Goal: Contribute content: Add original content to the website for others to see

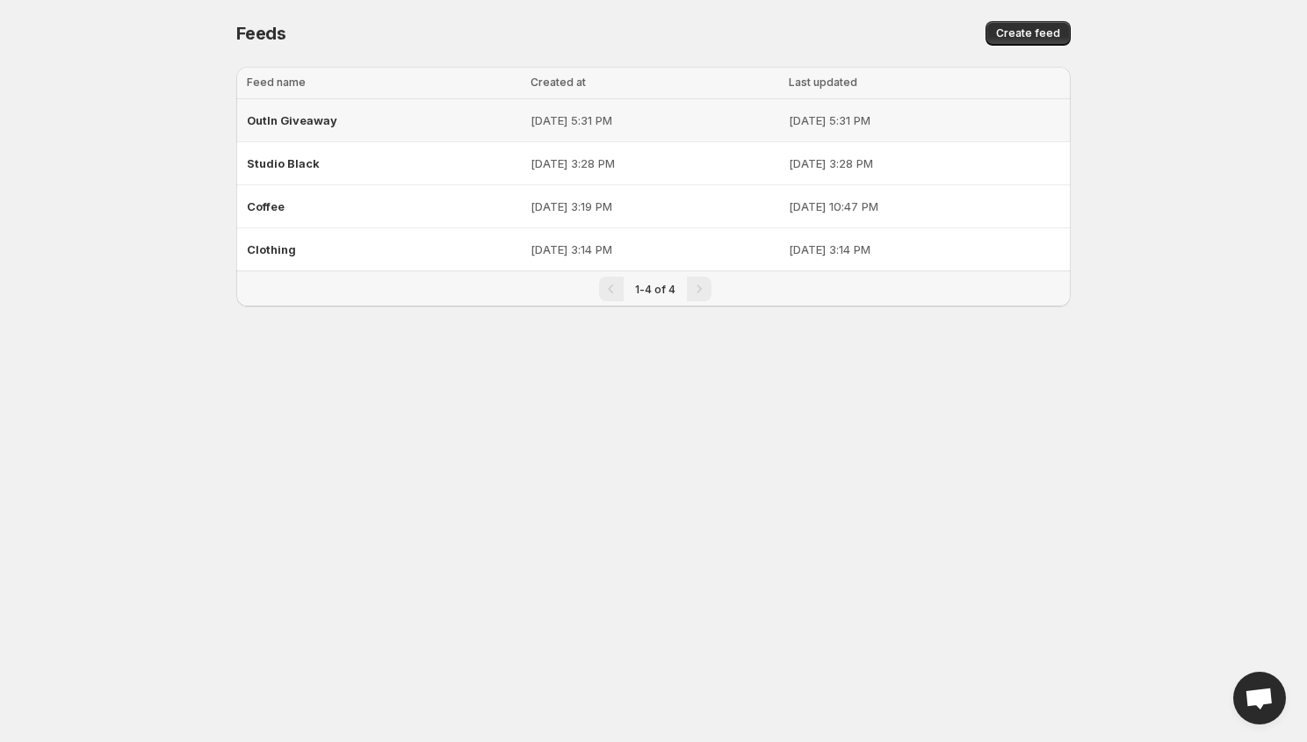
click at [290, 116] on span "OutIn Giveaway" at bounding box center [292, 120] width 90 height 14
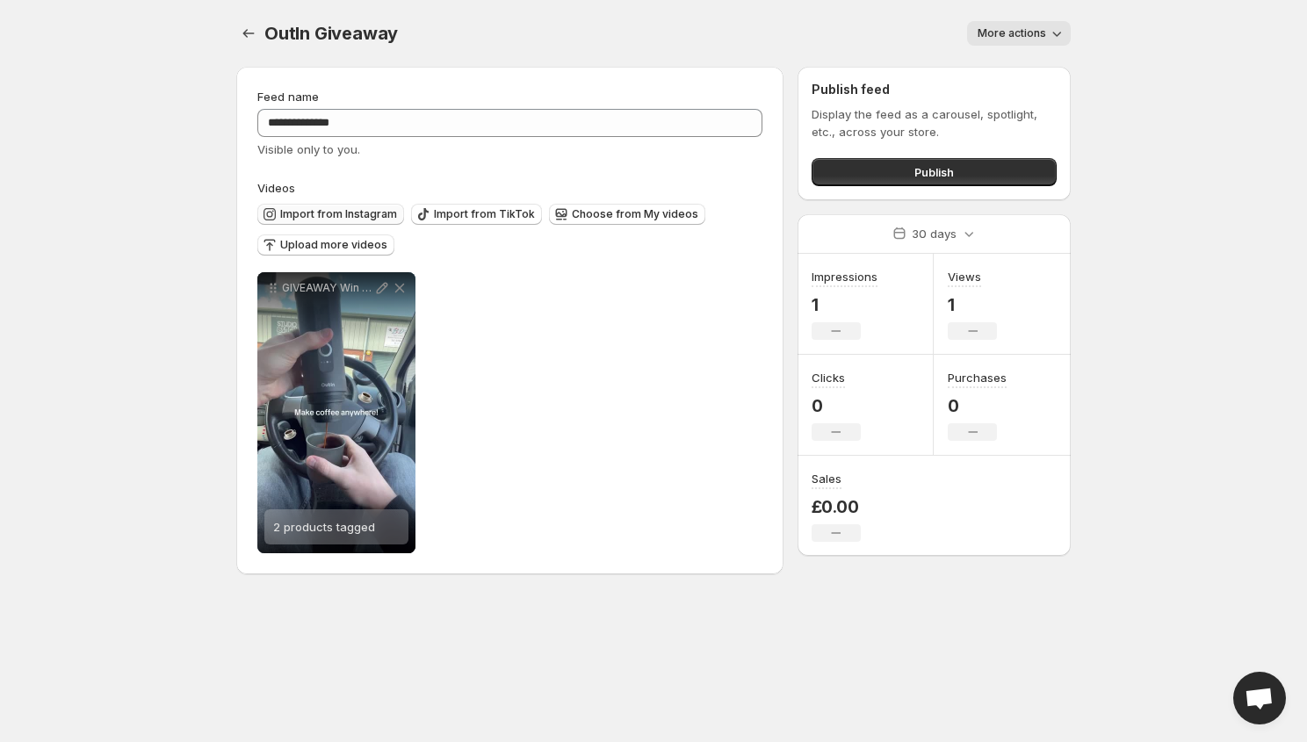
click at [338, 212] on span "Import from Instagram" at bounding box center [338, 214] width 117 height 14
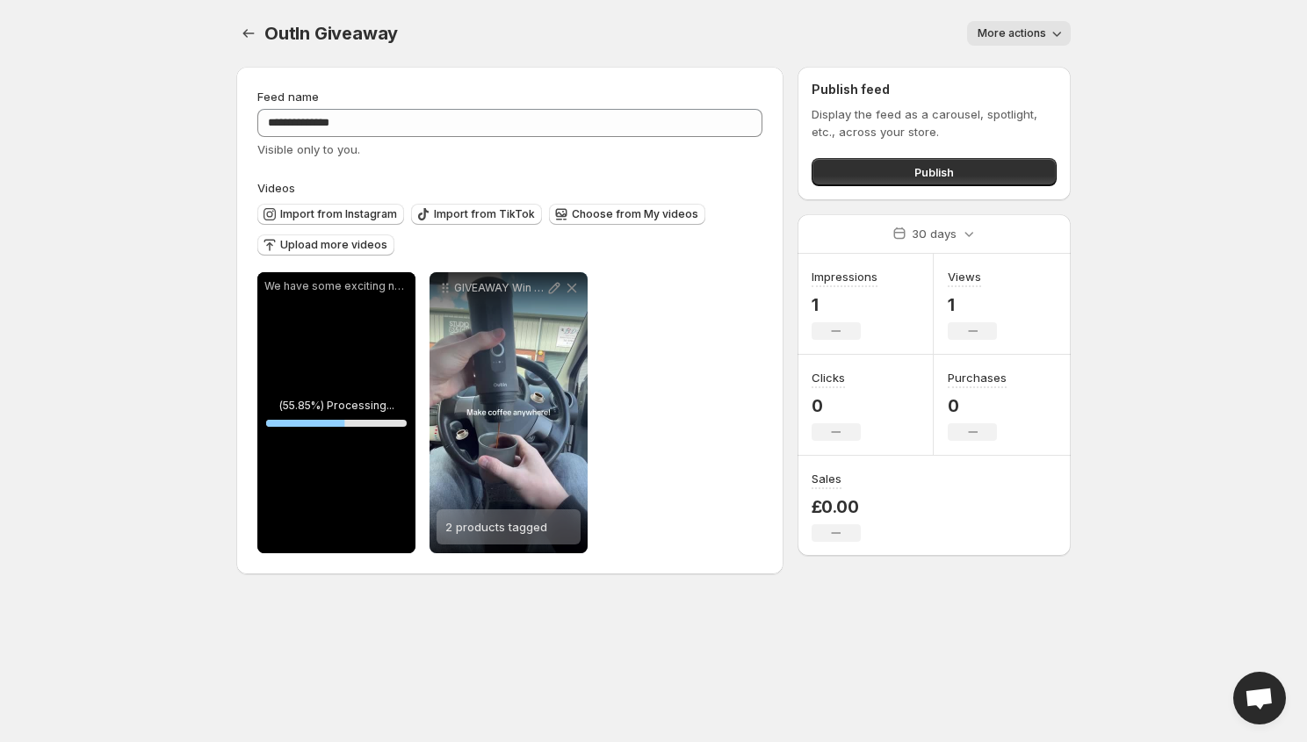
click at [997, 30] on span "More actions" at bounding box center [1011, 33] width 68 height 14
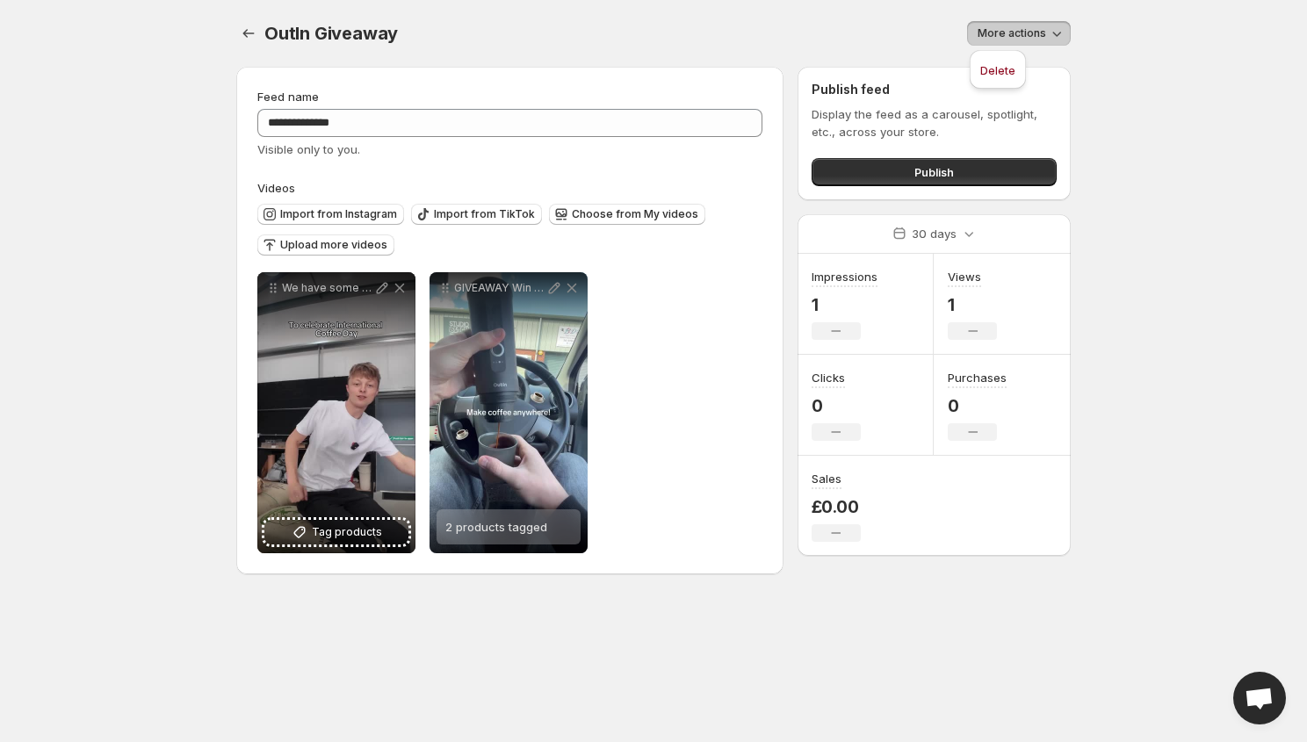
click at [997, 30] on span "More actions" at bounding box center [1011, 33] width 68 height 14
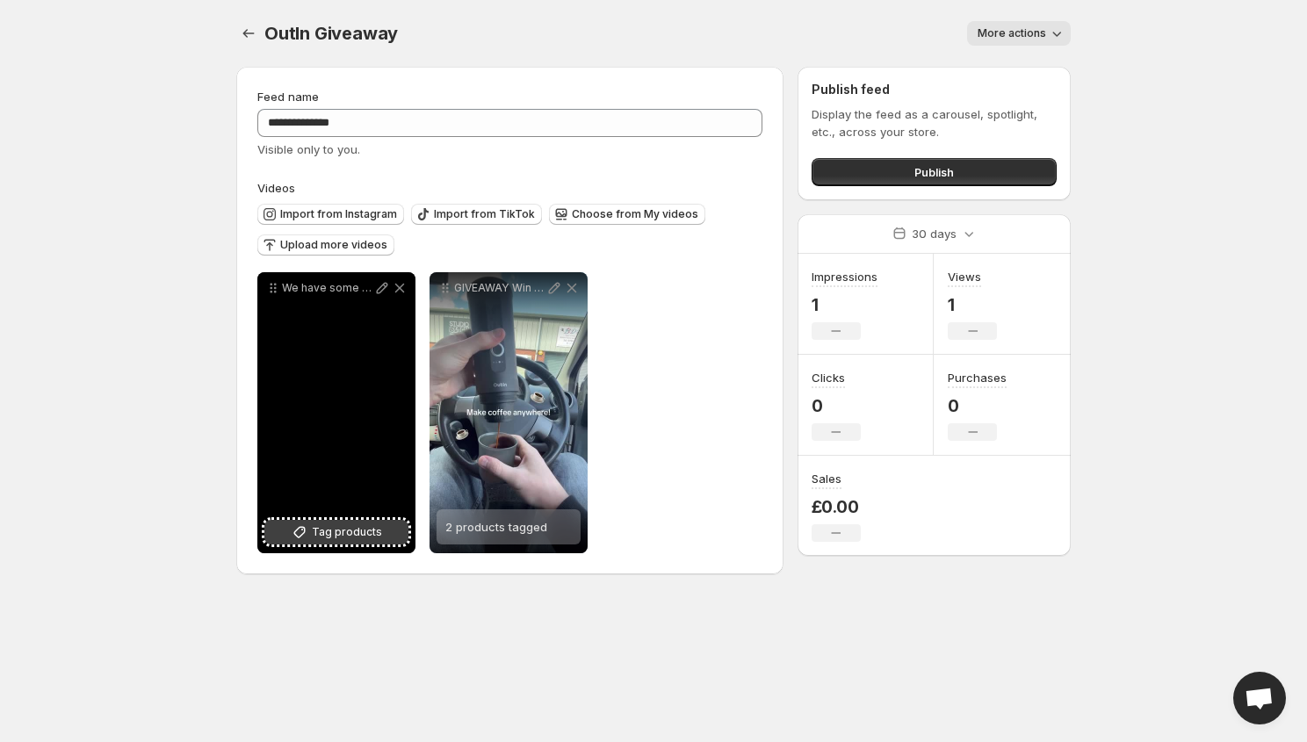
click at [328, 530] on span "Tag products" at bounding box center [347, 532] width 70 height 18
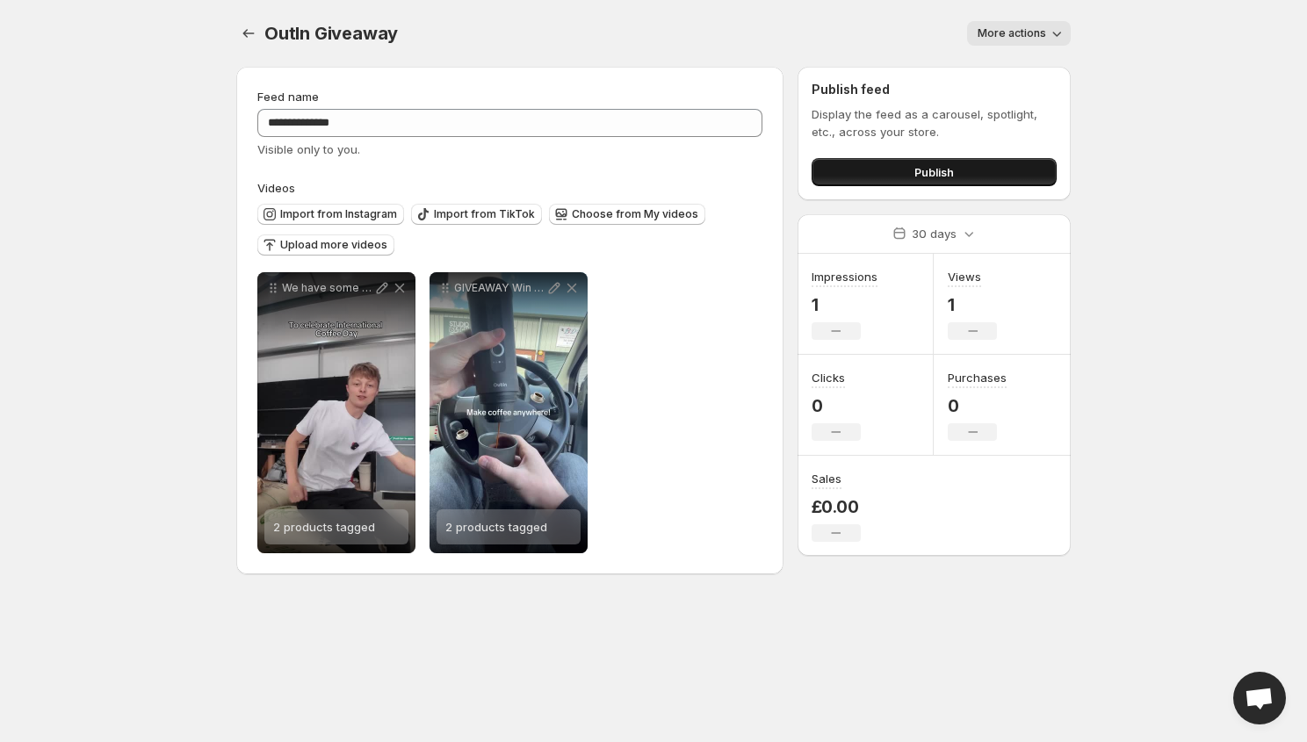
click at [893, 170] on button "Publish" at bounding box center [933, 172] width 245 height 28
click at [886, 168] on button "Publish" at bounding box center [933, 172] width 245 height 28
click at [243, 37] on icon "Settings" at bounding box center [249, 34] width 18 height 18
